Goal: Information Seeking & Learning: Check status

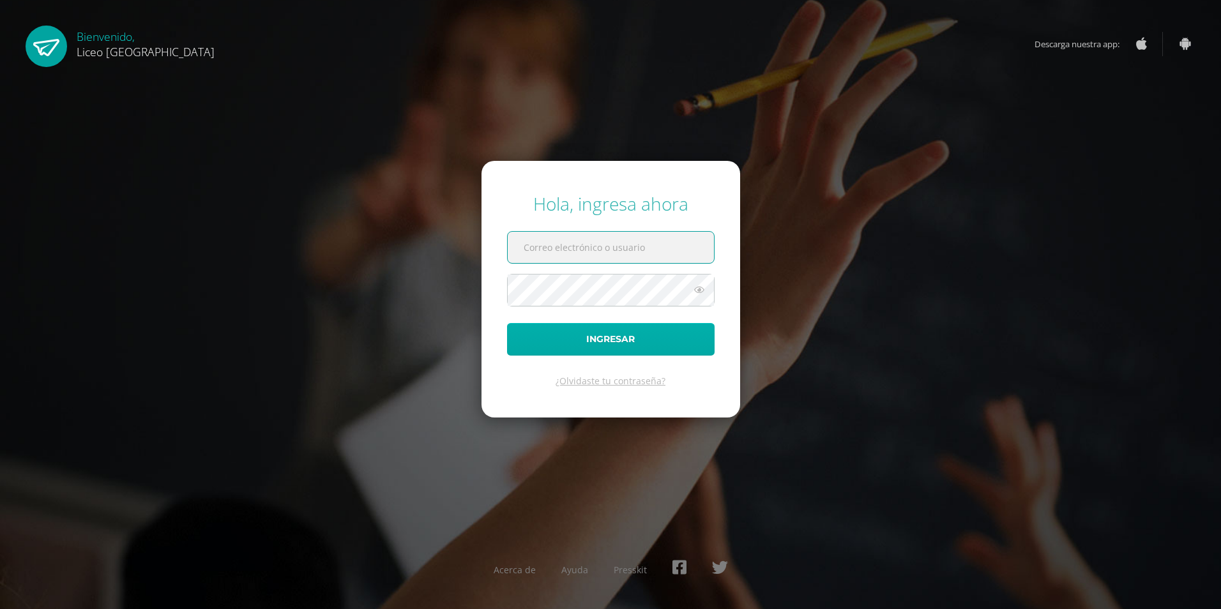
type input "20190970"
click at [617, 346] on button "Ingresar" at bounding box center [611, 339] width 208 height 33
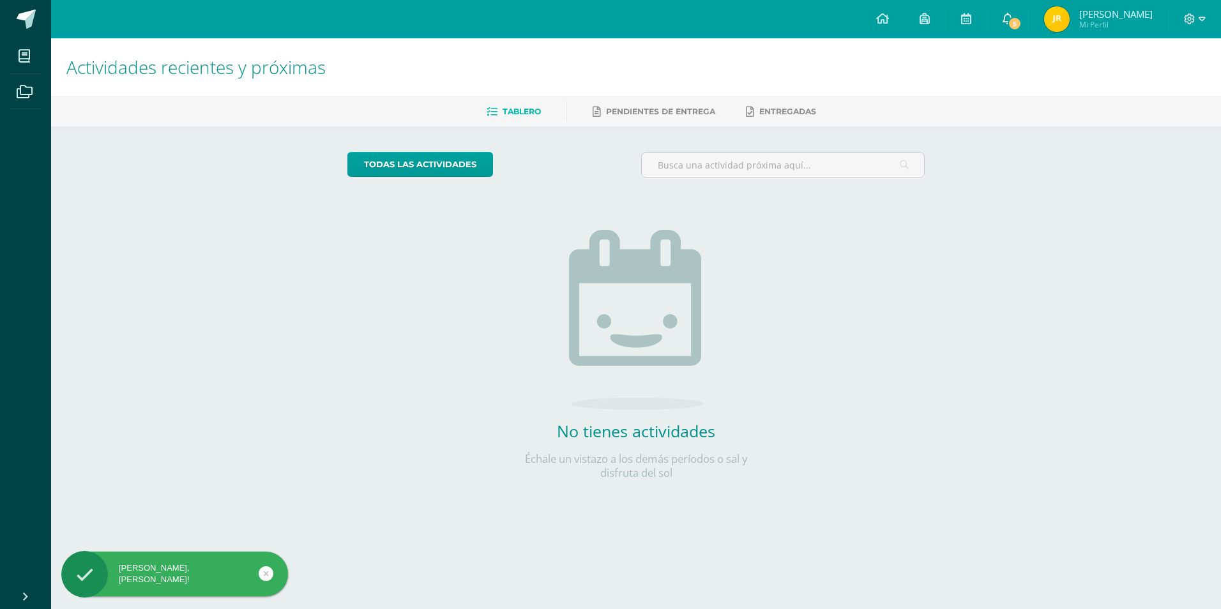
click at [1020, 19] on span "5" at bounding box center [1015, 24] width 14 height 14
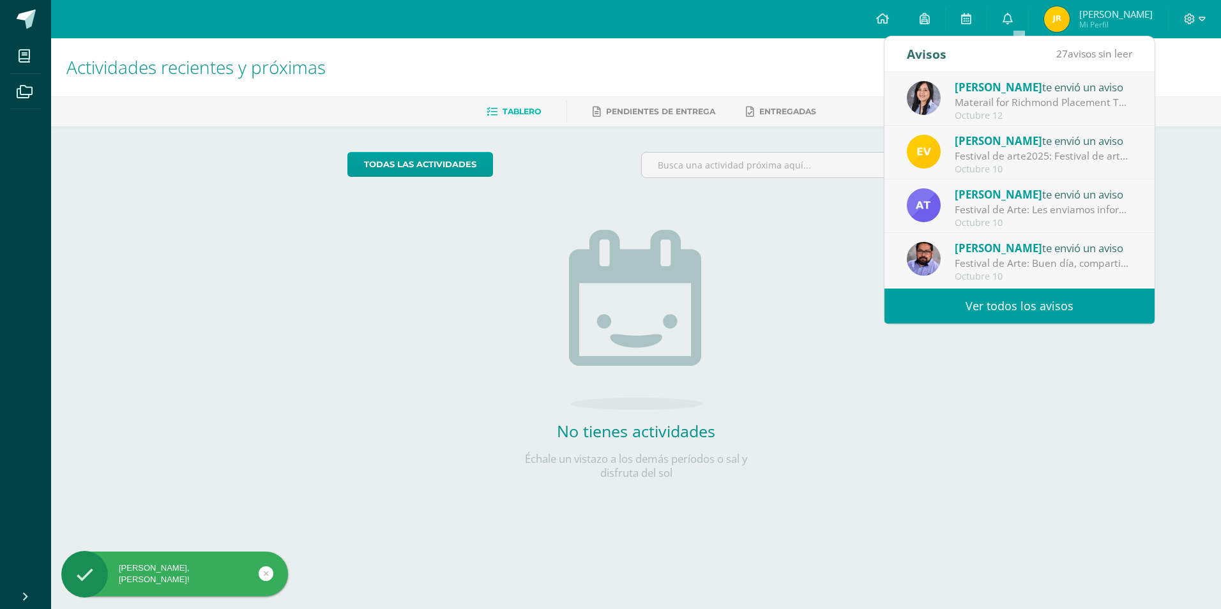
click at [1010, 99] on div "Materail for Richmond Placement Test: Hello, guys! Please remember that you wil…" at bounding box center [1044, 102] width 178 height 15
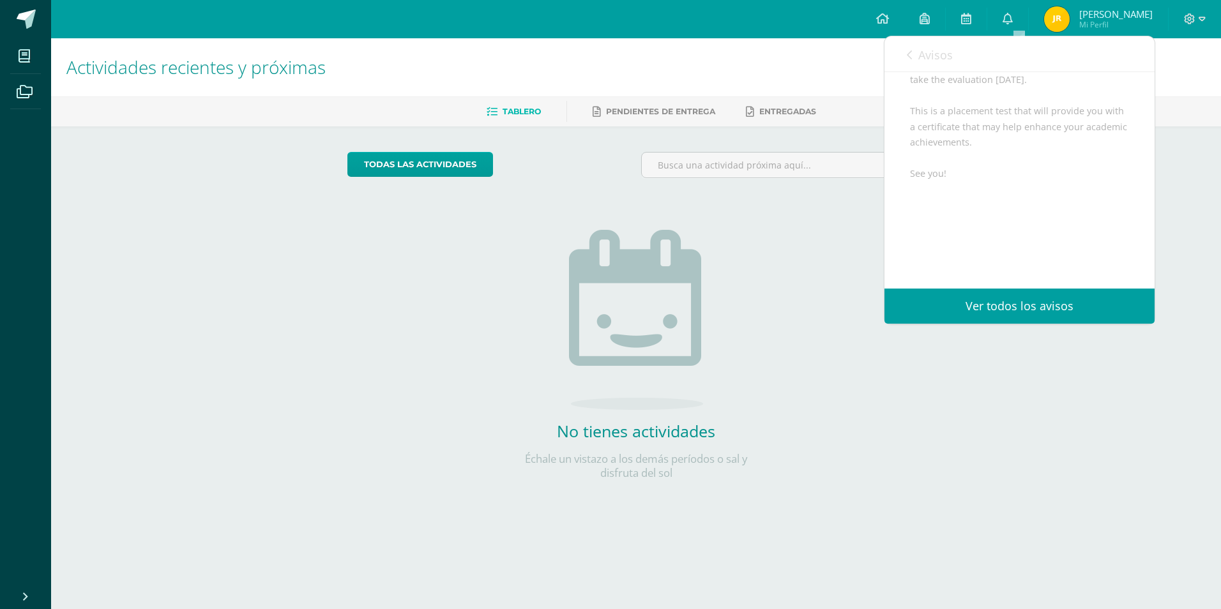
scroll to position [220, 0]
click at [1044, 297] on link "Ver todos los avisos" at bounding box center [1019, 306] width 270 height 35
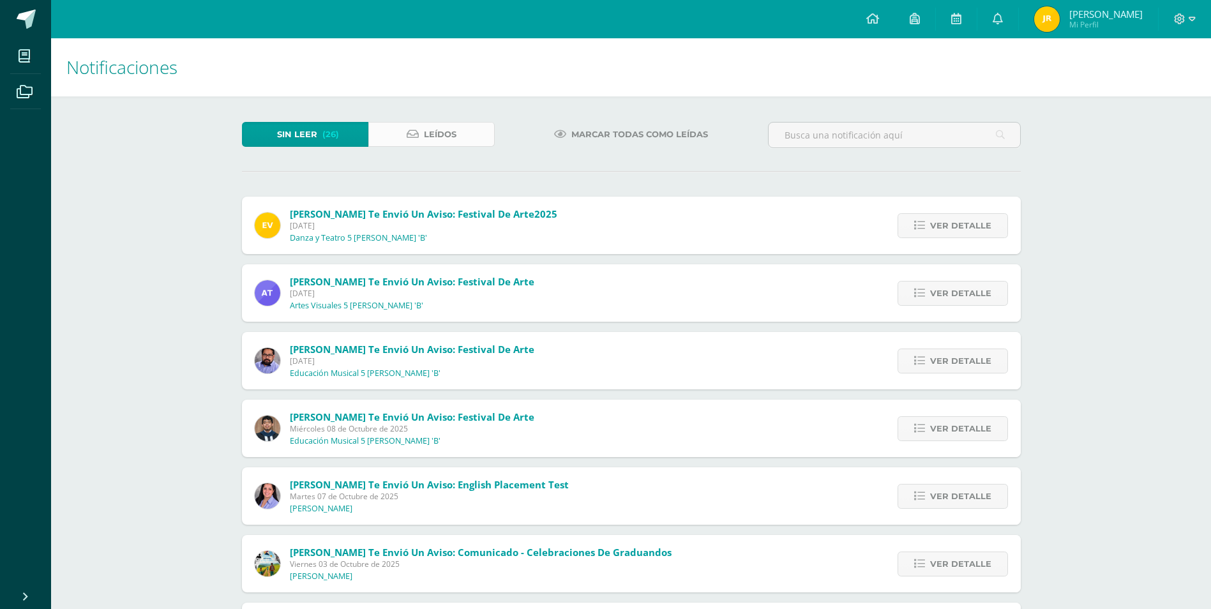
click at [446, 142] on span "Leídos" at bounding box center [440, 135] width 33 height 24
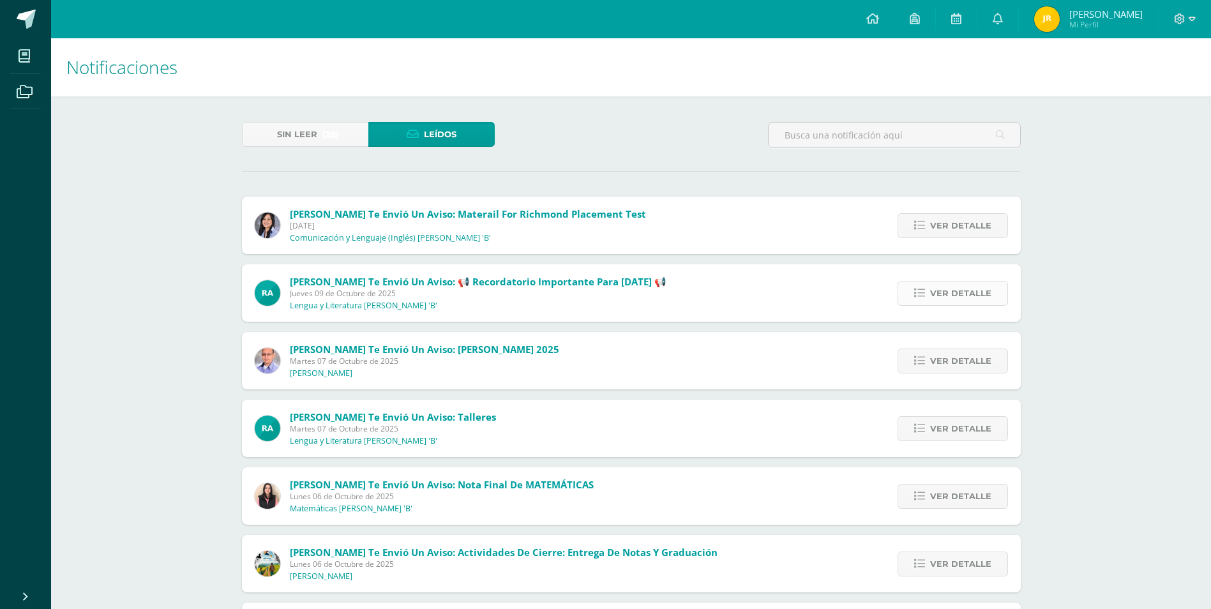
click at [945, 294] on span "Ver detalle" at bounding box center [960, 294] width 61 height 24
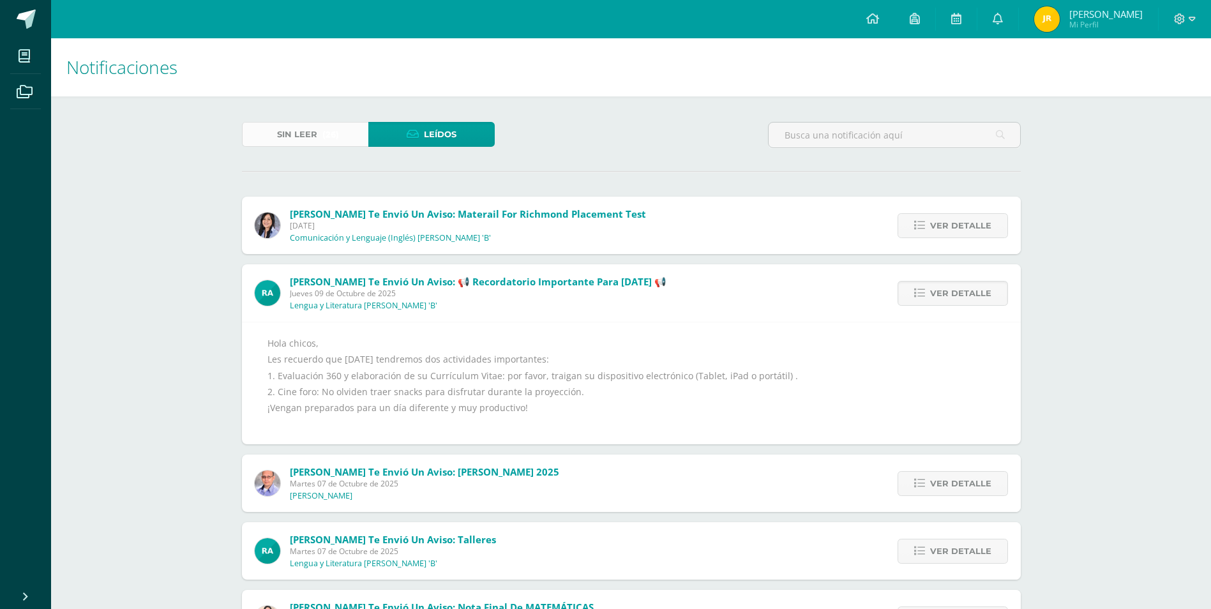
click at [308, 139] on span "Sin leer" at bounding box center [297, 135] width 40 height 24
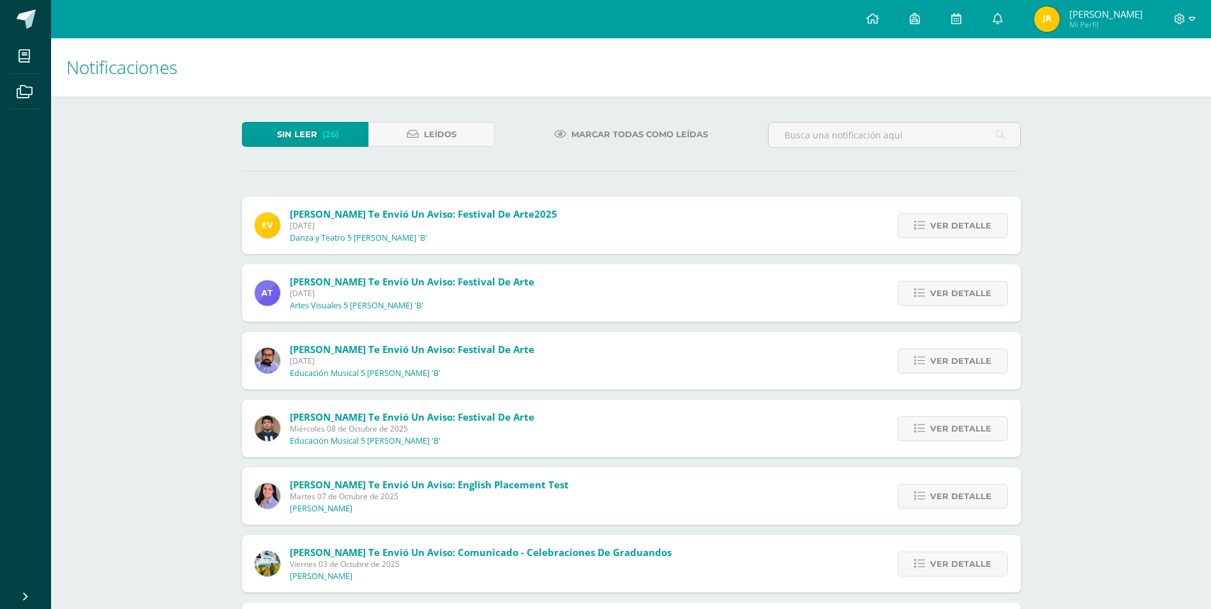
click at [308, 132] on span "Sin leer" at bounding box center [297, 135] width 40 height 24
click at [946, 295] on span "Ver detalle" at bounding box center [960, 294] width 61 height 24
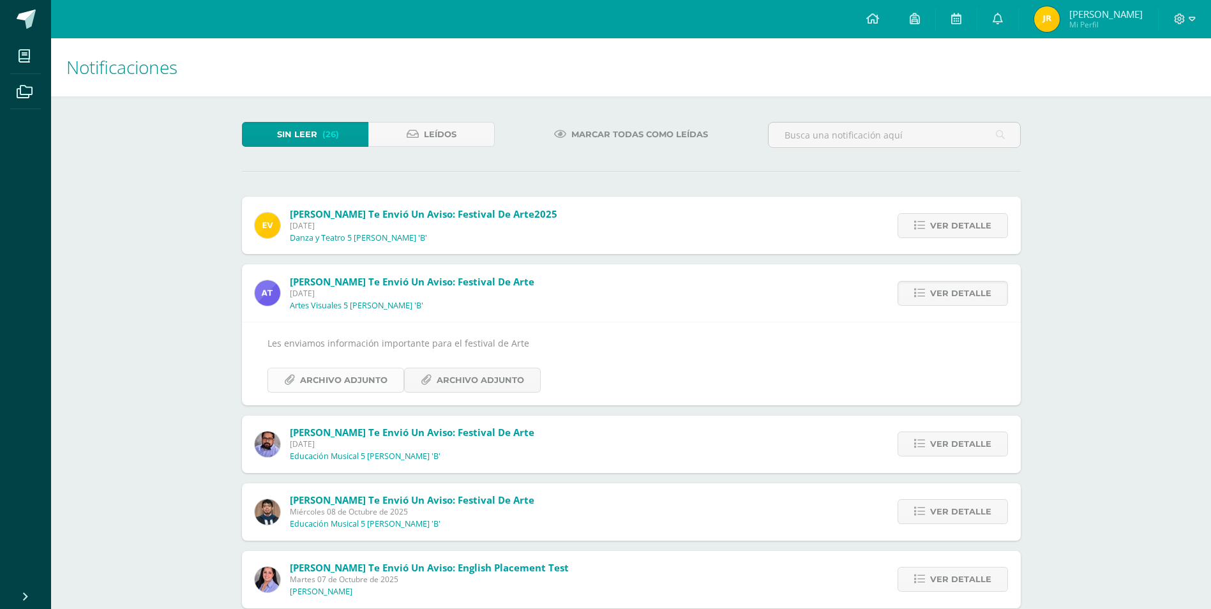
click at [375, 384] on span "Archivo Adjunto" at bounding box center [343, 380] width 87 height 24
click at [1101, 24] on span "Mi Perfil" at bounding box center [1106, 24] width 73 height 11
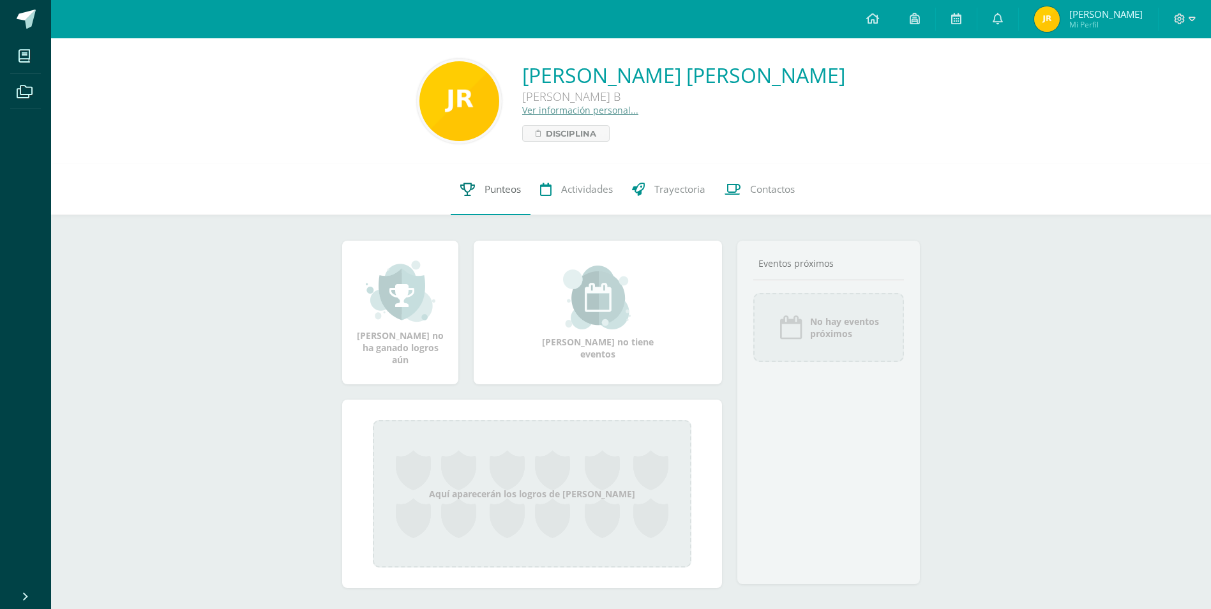
click at [498, 186] on span "Punteos" at bounding box center [503, 189] width 36 height 13
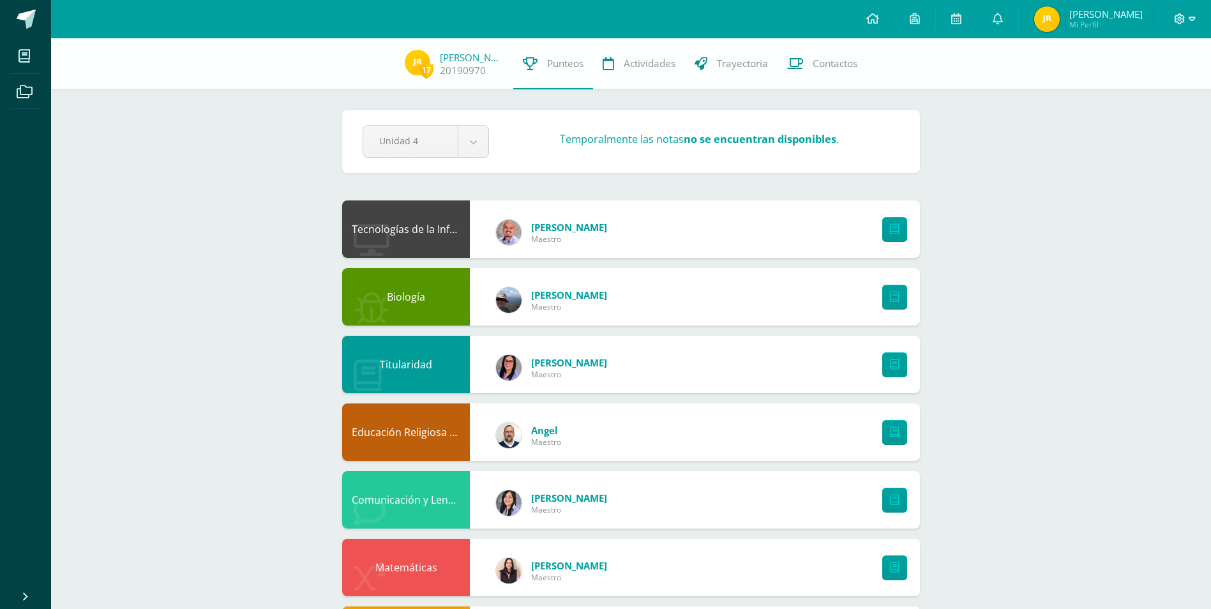
click at [1192, 20] on icon at bounding box center [1192, 19] width 7 height 4
click at [1165, 90] on span "Cerrar sesión" at bounding box center [1151, 87] width 57 height 12
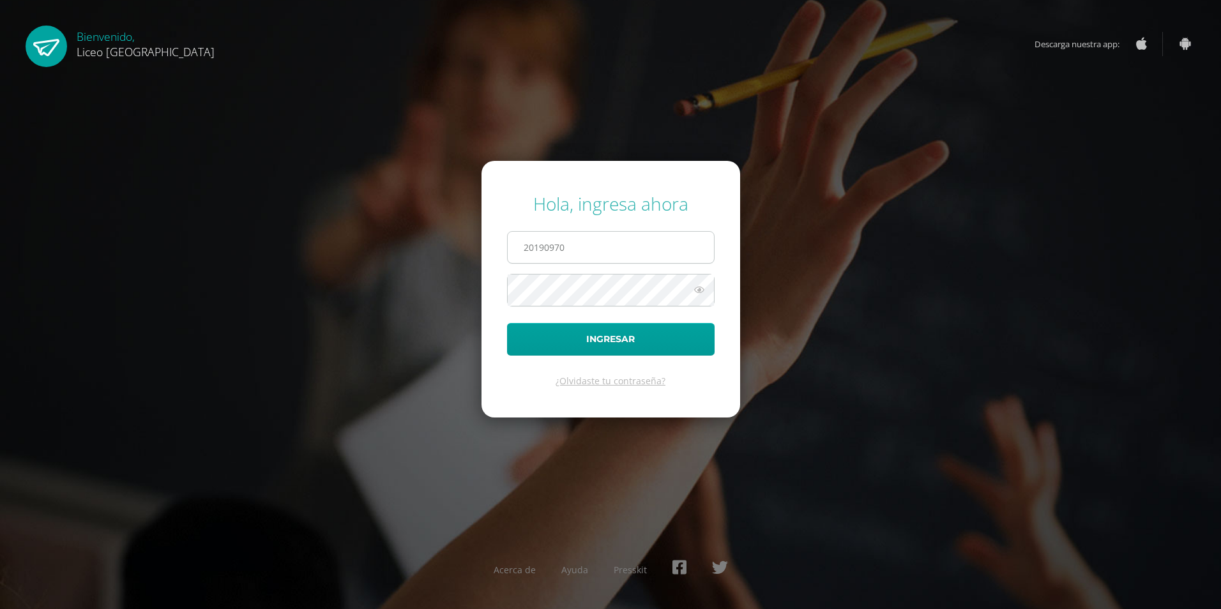
click at [589, 238] on input "20190970" at bounding box center [611, 247] width 206 height 31
type input "20190638"
drag, startPoint x: 583, startPoint y: 344, endPoint x: 582, endPoint y: 332, distance: 12.2
click at [583, 345] on button "Ingresar" at bounding box center [611, 339] width 208 height 33
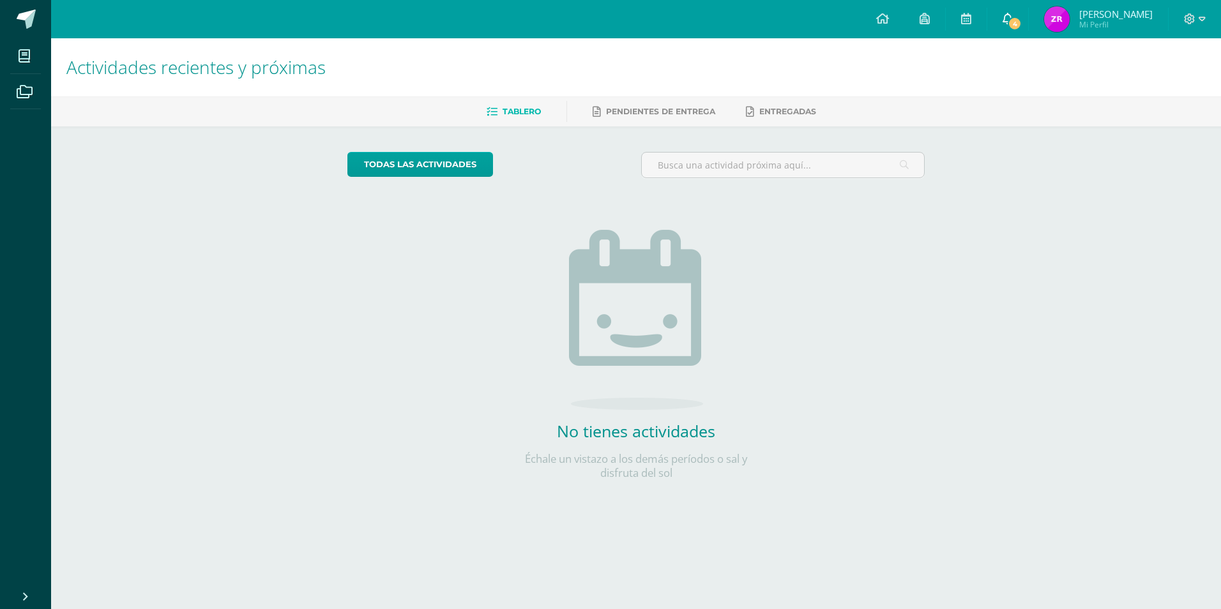
click at [1012, 19] on span "4" at bounding box center [1015, 24] width 14 height 14
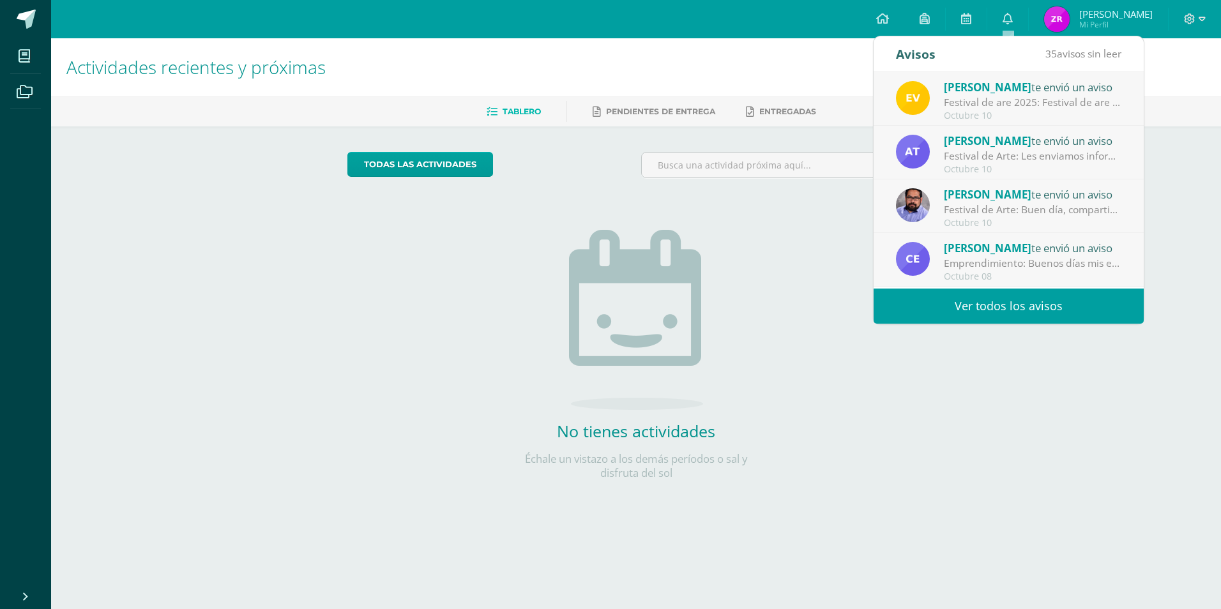
click at [1007, 262] on div "Emprendimiento: Buenos días mis estimados, si van a utilizar energía el día de …" at bounding box center [1033, 263] width 178 height 15
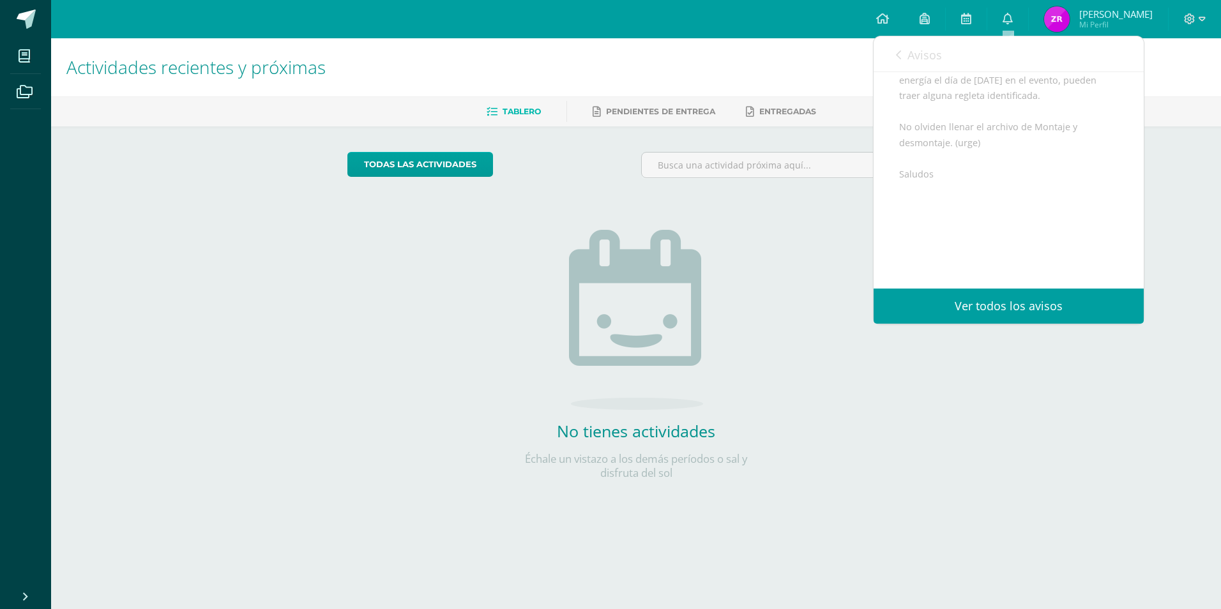
scroll to position [172, 0]
click at [1044, 301] on link "Ver todos los avisos" at bounding box center [1009, 306] width 270 height 35
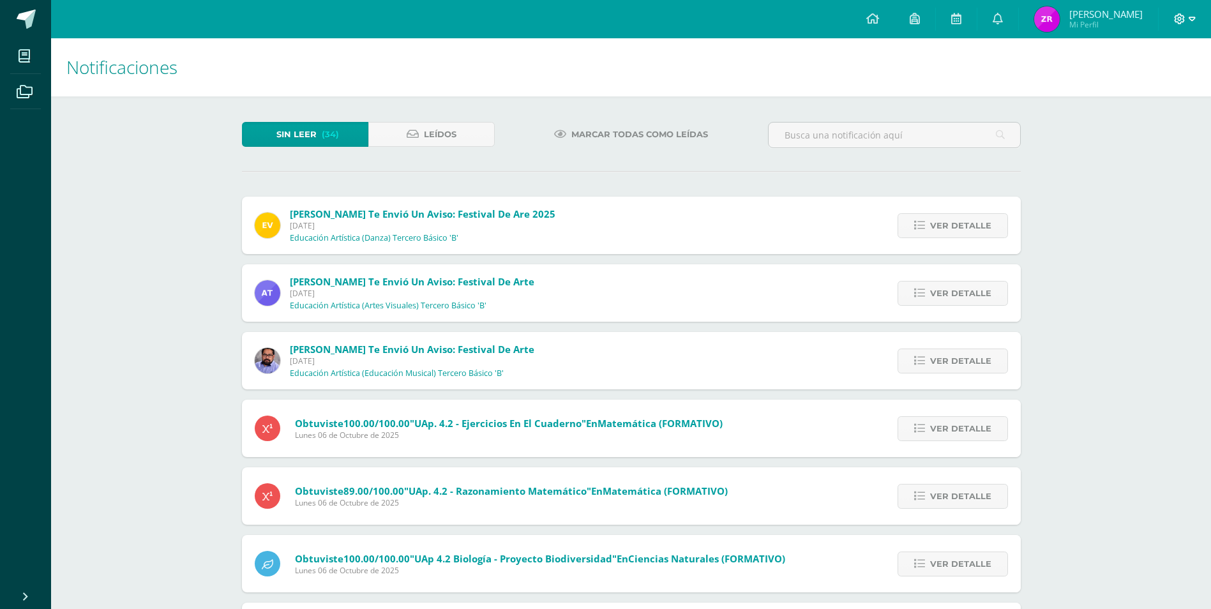
click at [1194, 15] on icon at bounding box center [1192, 18] width 7 height 11
click at [1167, 94] on link "Cerrar sesión" at bounding box center [1145, 87] width 101 height 19
